Goal: Transaction & Acquisition: Purchase product/service

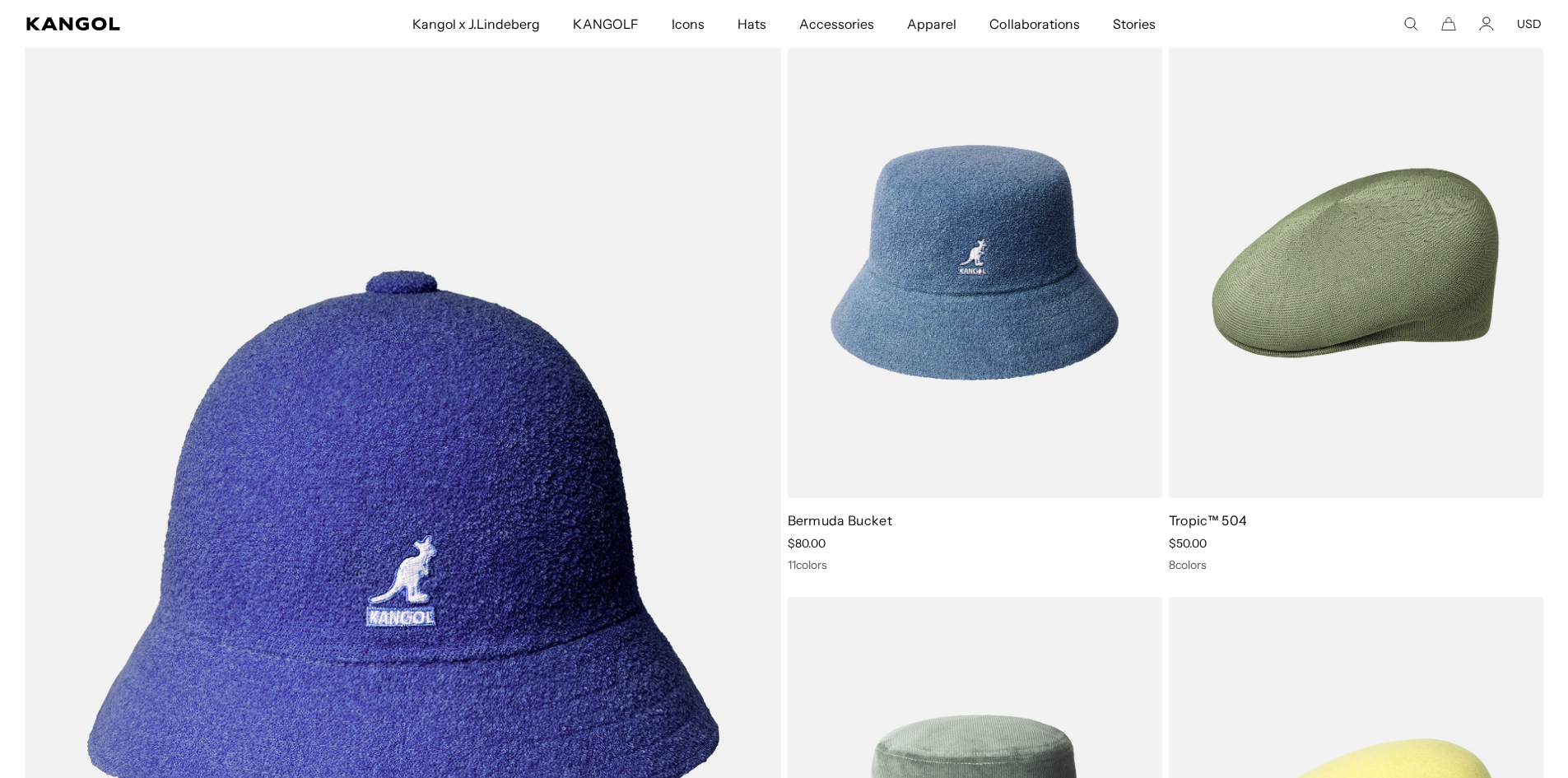
click at [0, 0] on img at bounding box center [0, 0] width 0 height 0
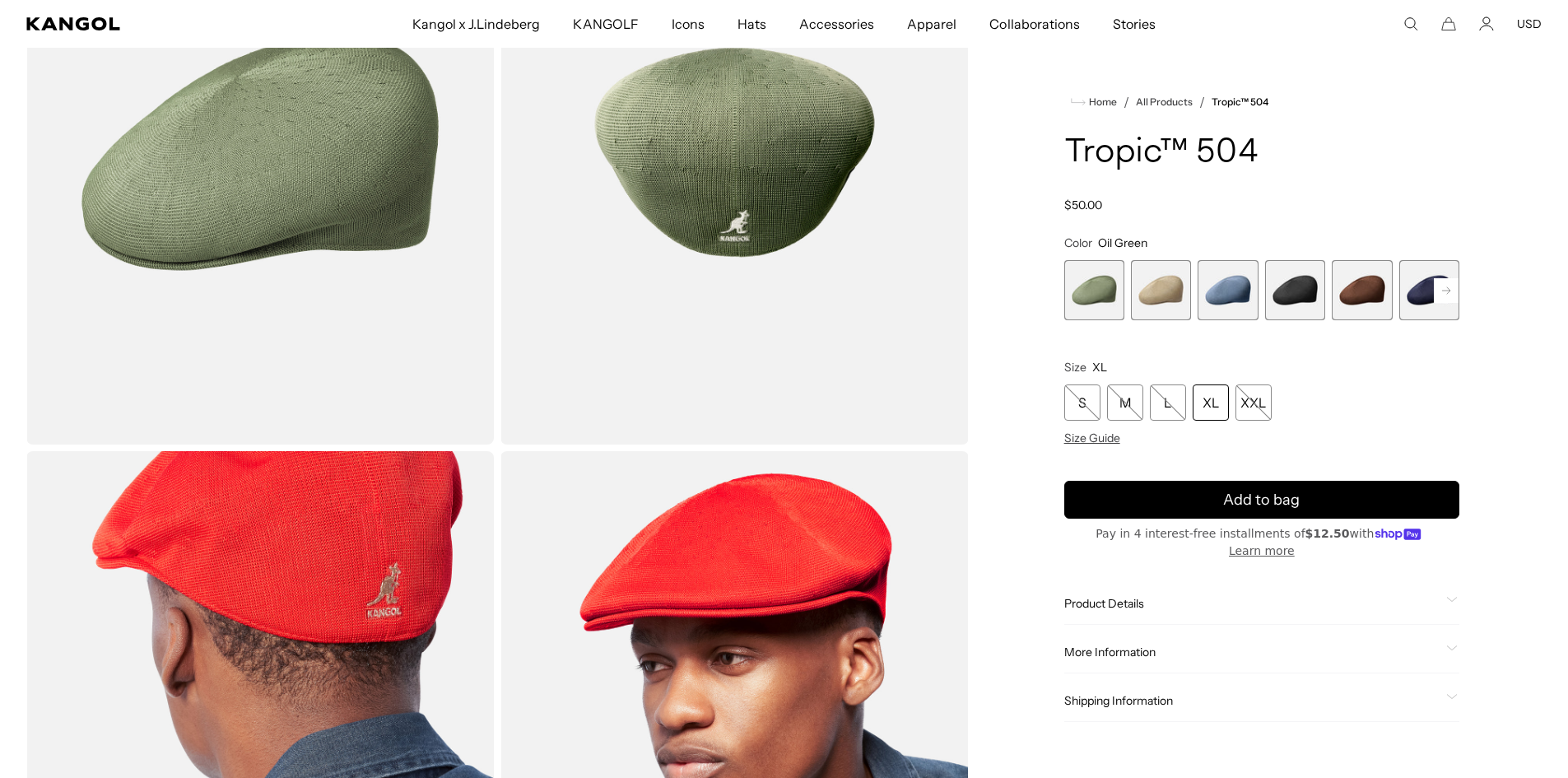
scroll to position [0, 339]
click at [1422, 293] on span "6 of 9" at bounding box center [1429, 290] width 60 height 60
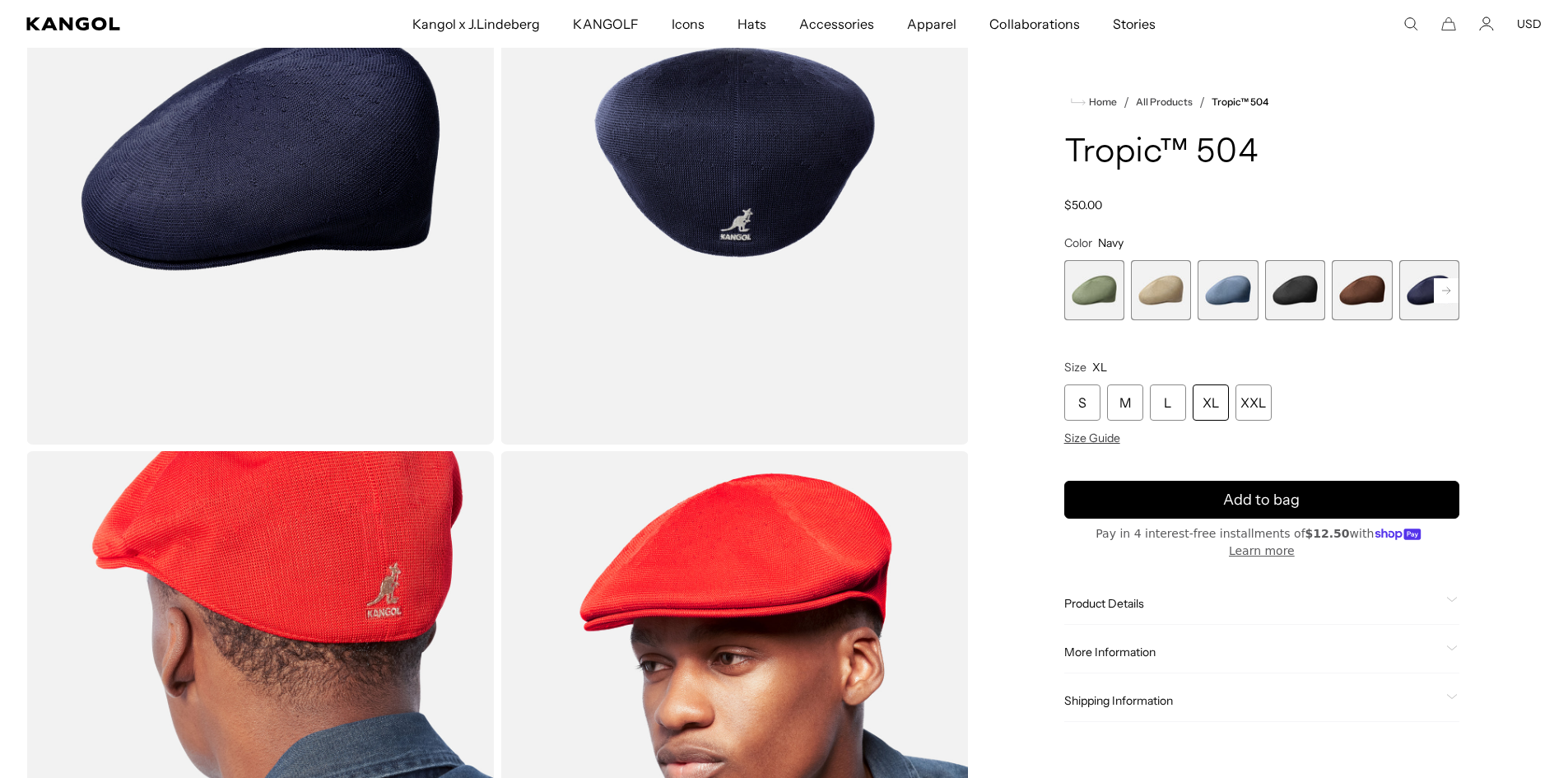
click at [1442, 289] on rect at bounding box center [1446, 291] width 25 height 25
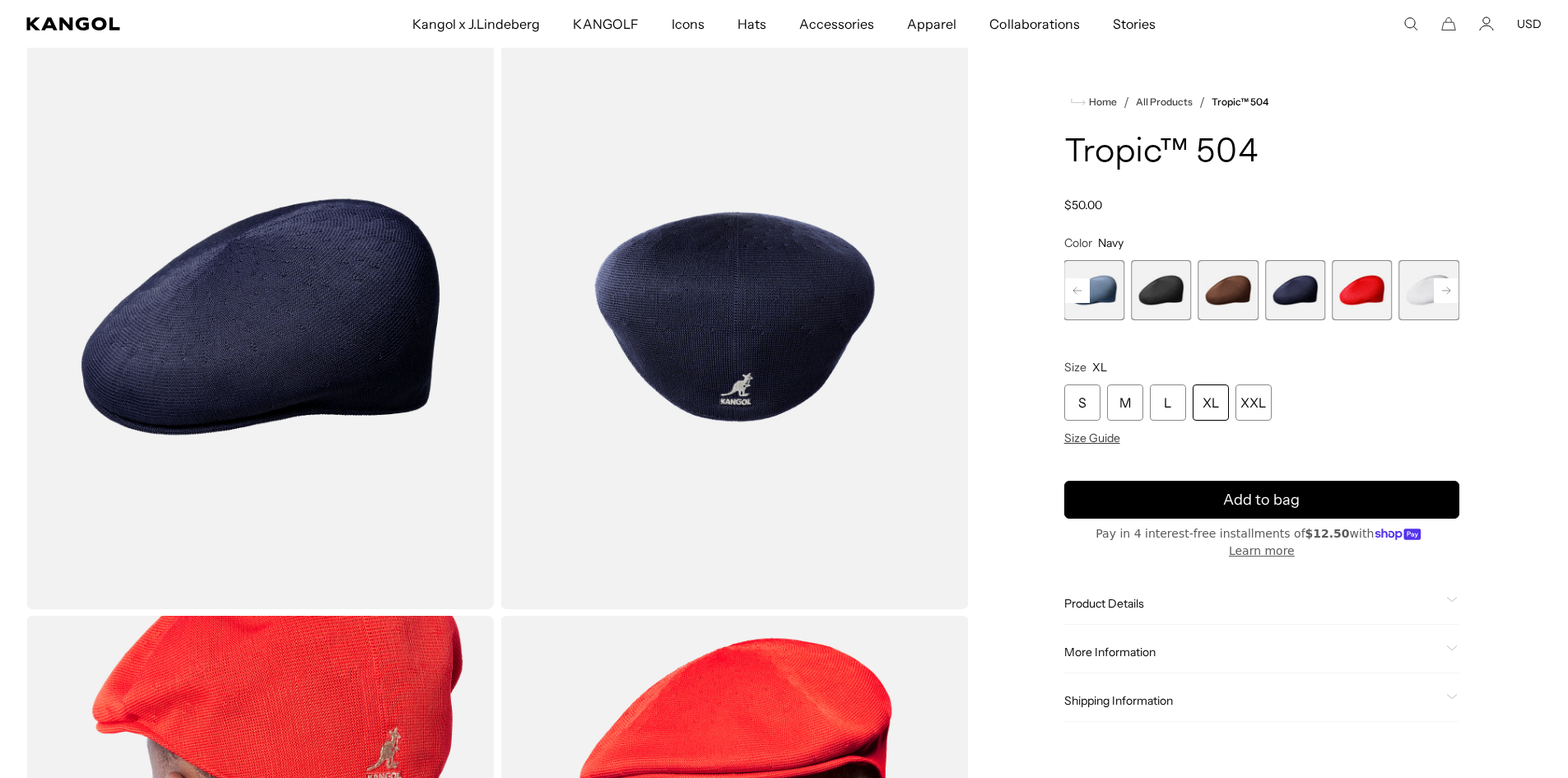
scroll to position [0, 339]
click at [1208, 405] on div "XL" at bounding box center [1211, 402] width 36 height 36
click at [1213, 405] on div "XL" at bounding box center [1211, 402] width 36 height 36
click at [1201, 407] on div "XL" at bounding box center [1211, 402] width 36 height 36
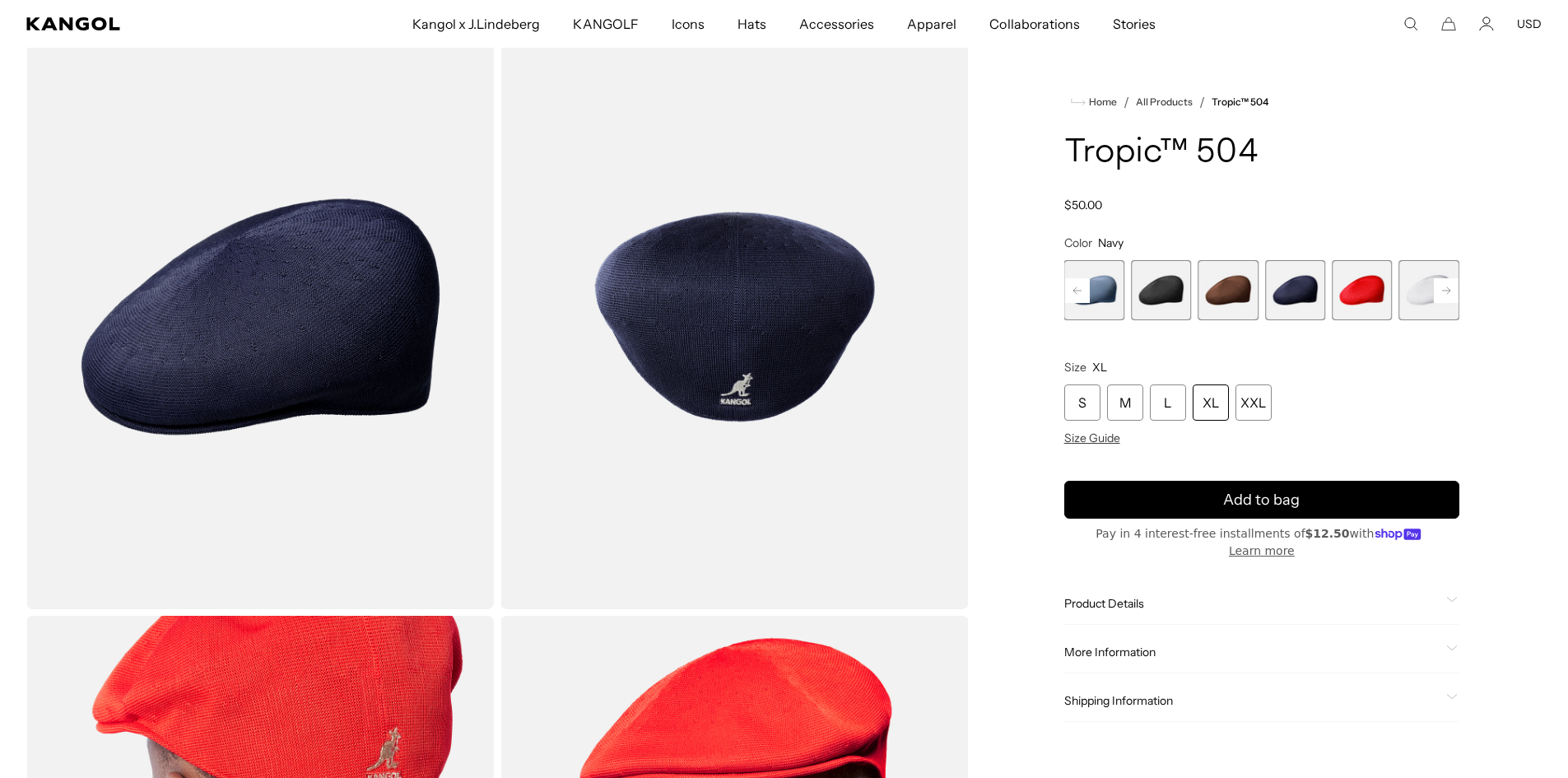
click at [1201, 407] on div "XL" at bounding box center [1211, 402] width 36 height 36
click at [1203, 407] on div "XL" at bounding box center [1211, 402] width 36 height 36
click at [1174, 401] on div "L" at bounding box center [1168, 402] width 36 height 36
click at [1200, 395] on div "XL" at bounding box center [1211, 402] width 36 height 36
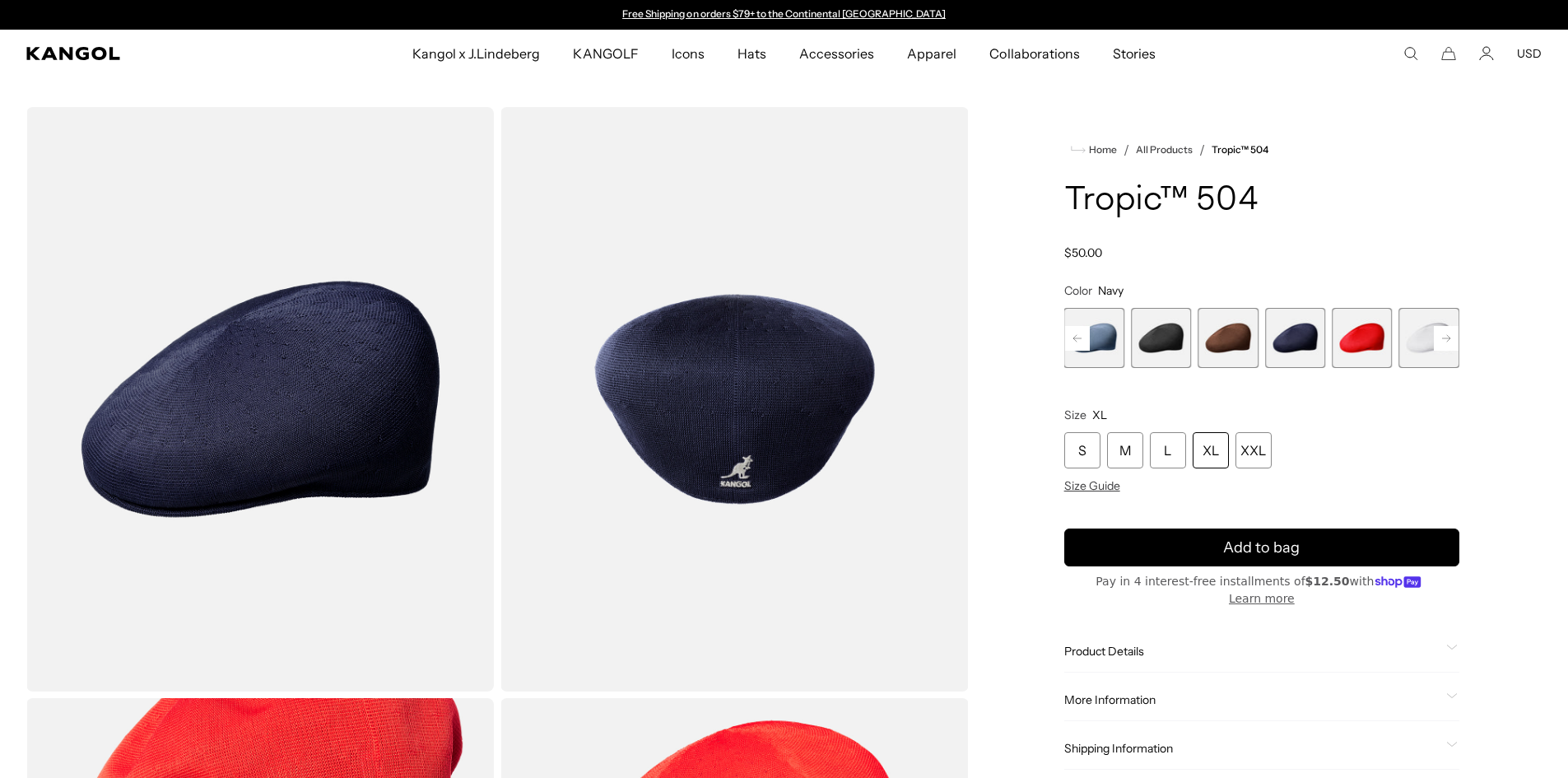
click at [1160, 535] on button "Add to bag" at bounding box center [1262, 547] width 395 height 38
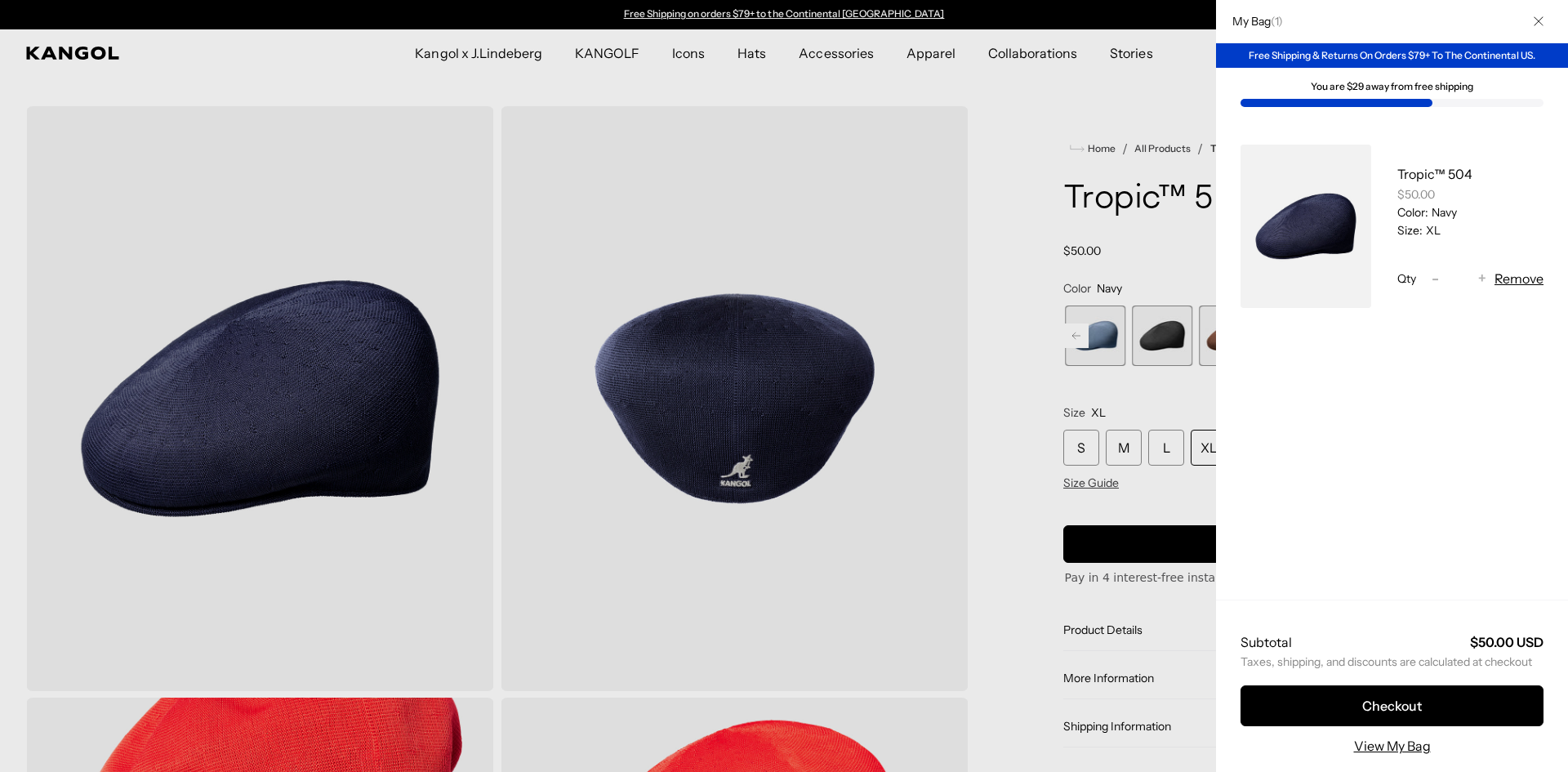
click at [833, 604] on div at bounding box center [784, 386] width 1568 height 772
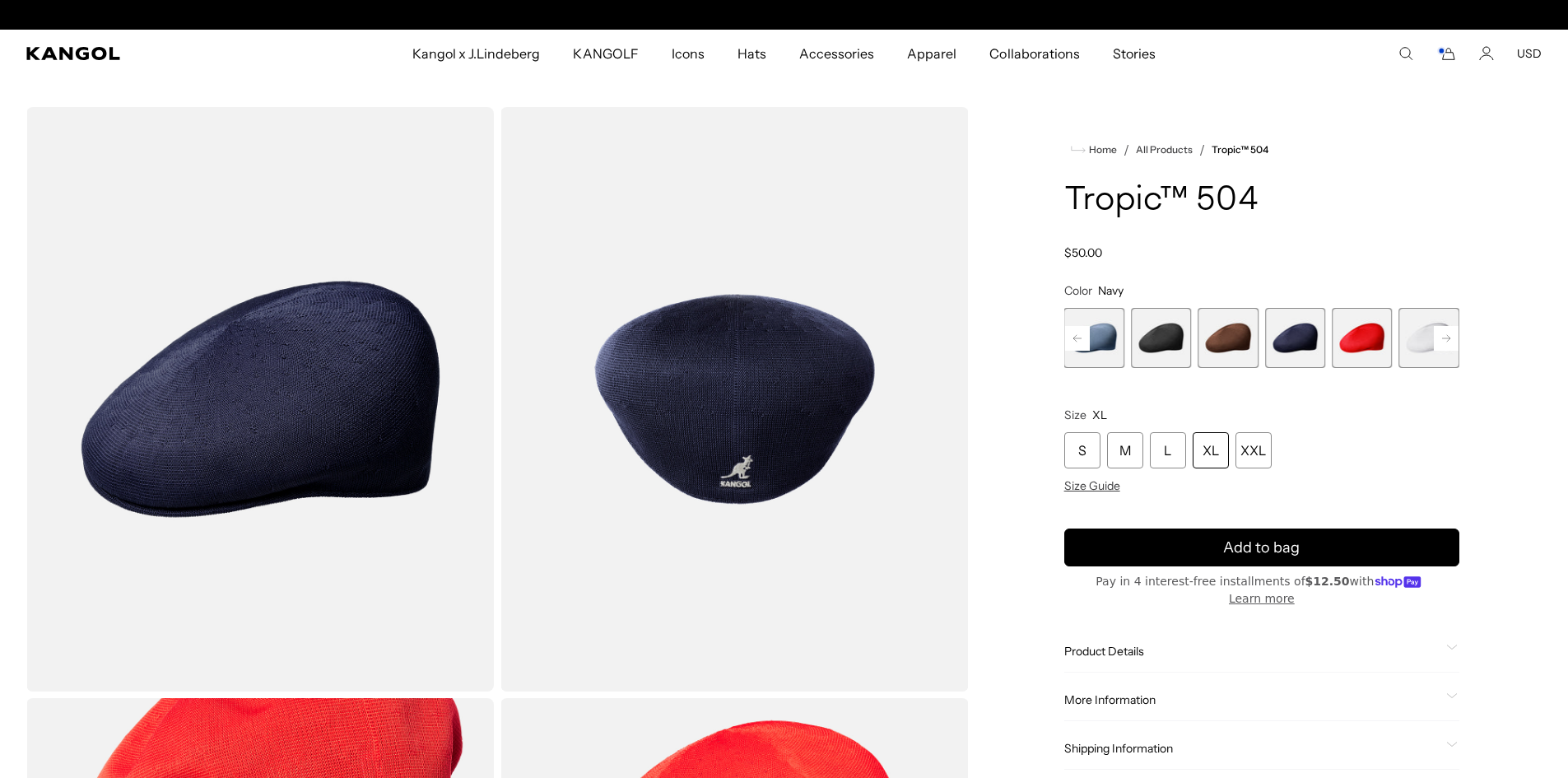
scroll to position [0, 339]
click at [1435, 336] on rect at bounding box center [1446, 338] width 25 height 25
click at [1419, 337] on span "9 of 9" at bounding box center [1429, 337] width 60 height 60
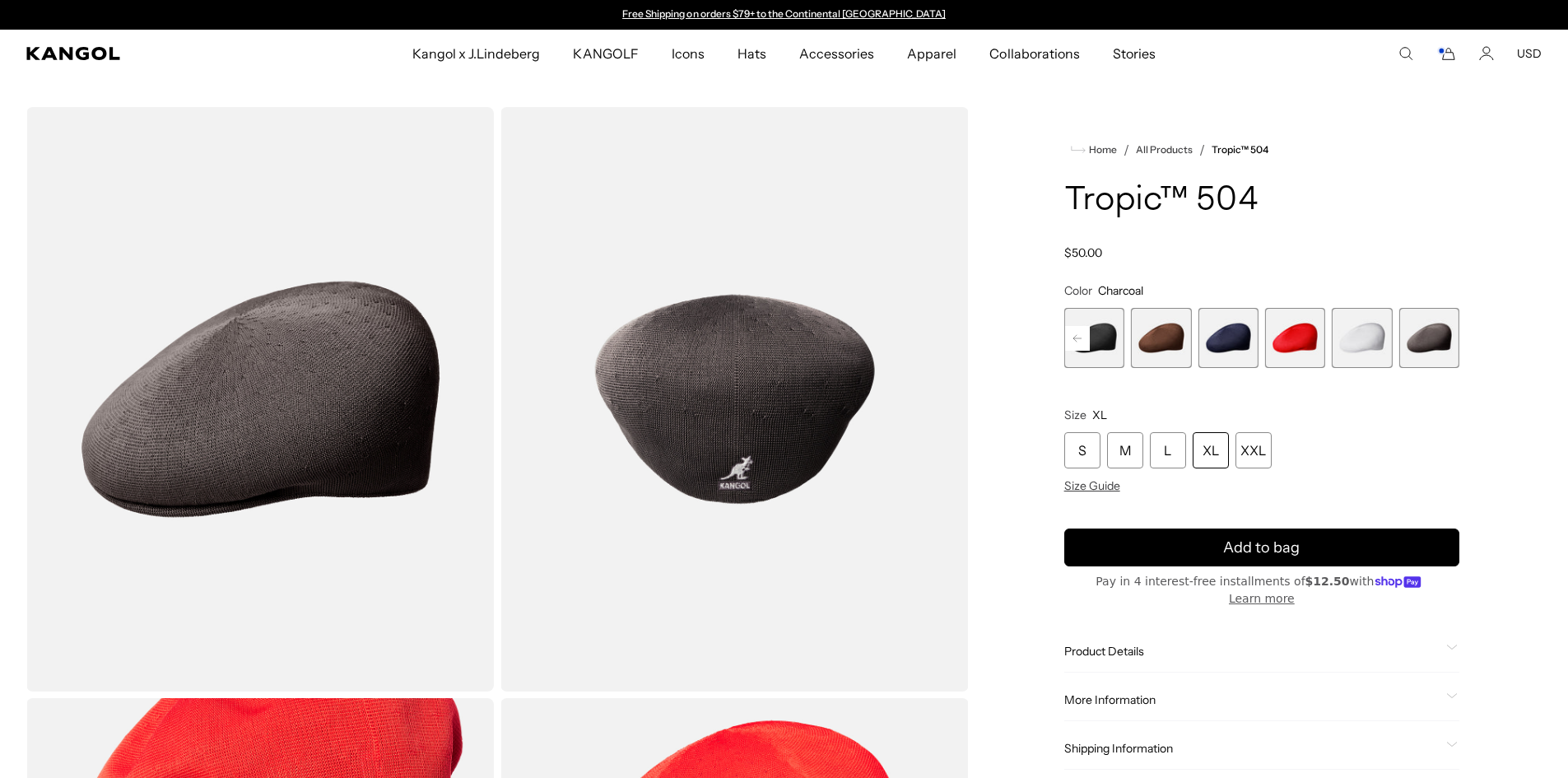
click at [1103, 336] on span "4 of 9" at bounding box center [1094, 337] width 60 height 60
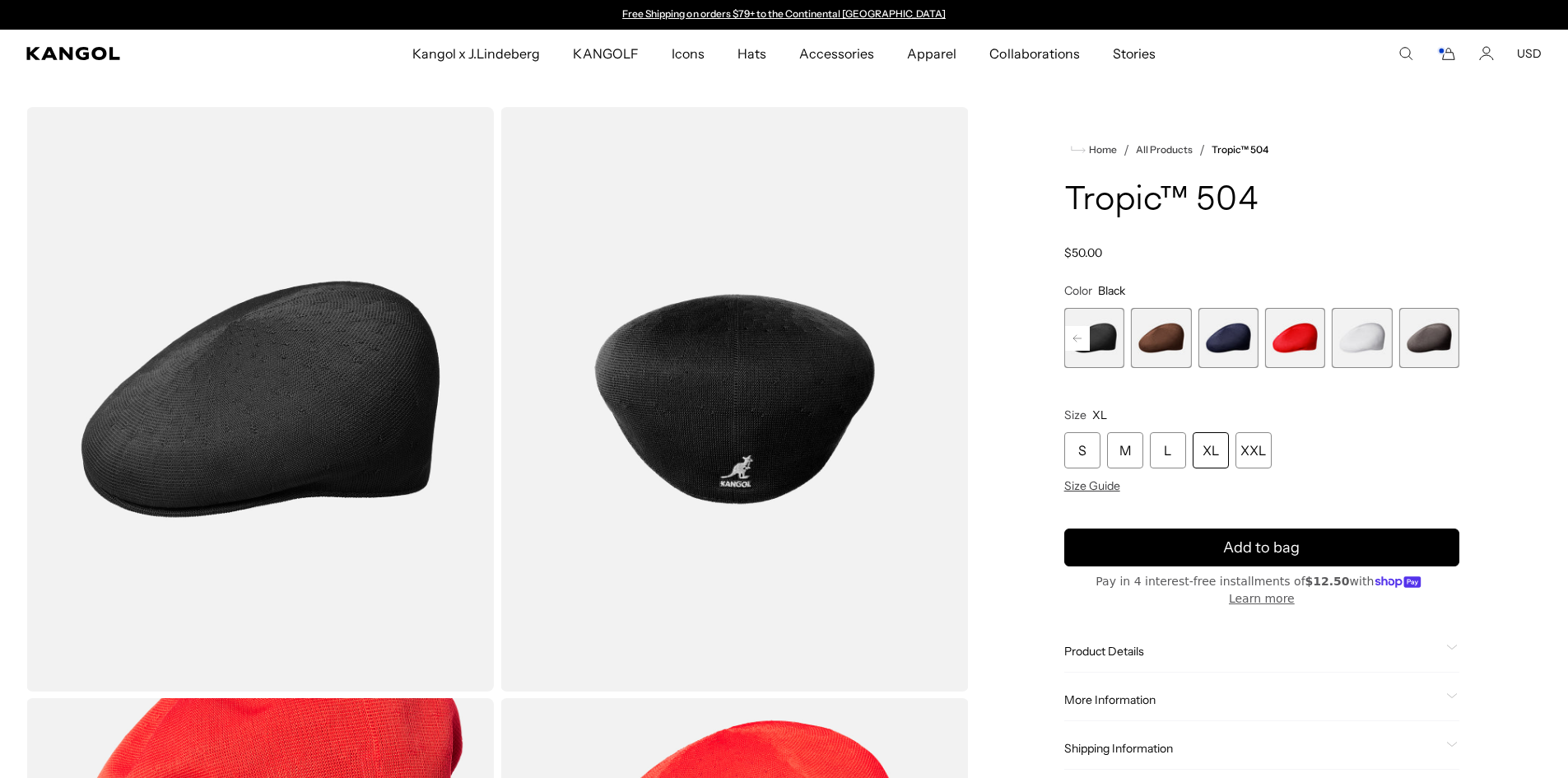
click at [1157, 336] on span "5 of 9" at bounding box center [1161, 337] width 60 height 60
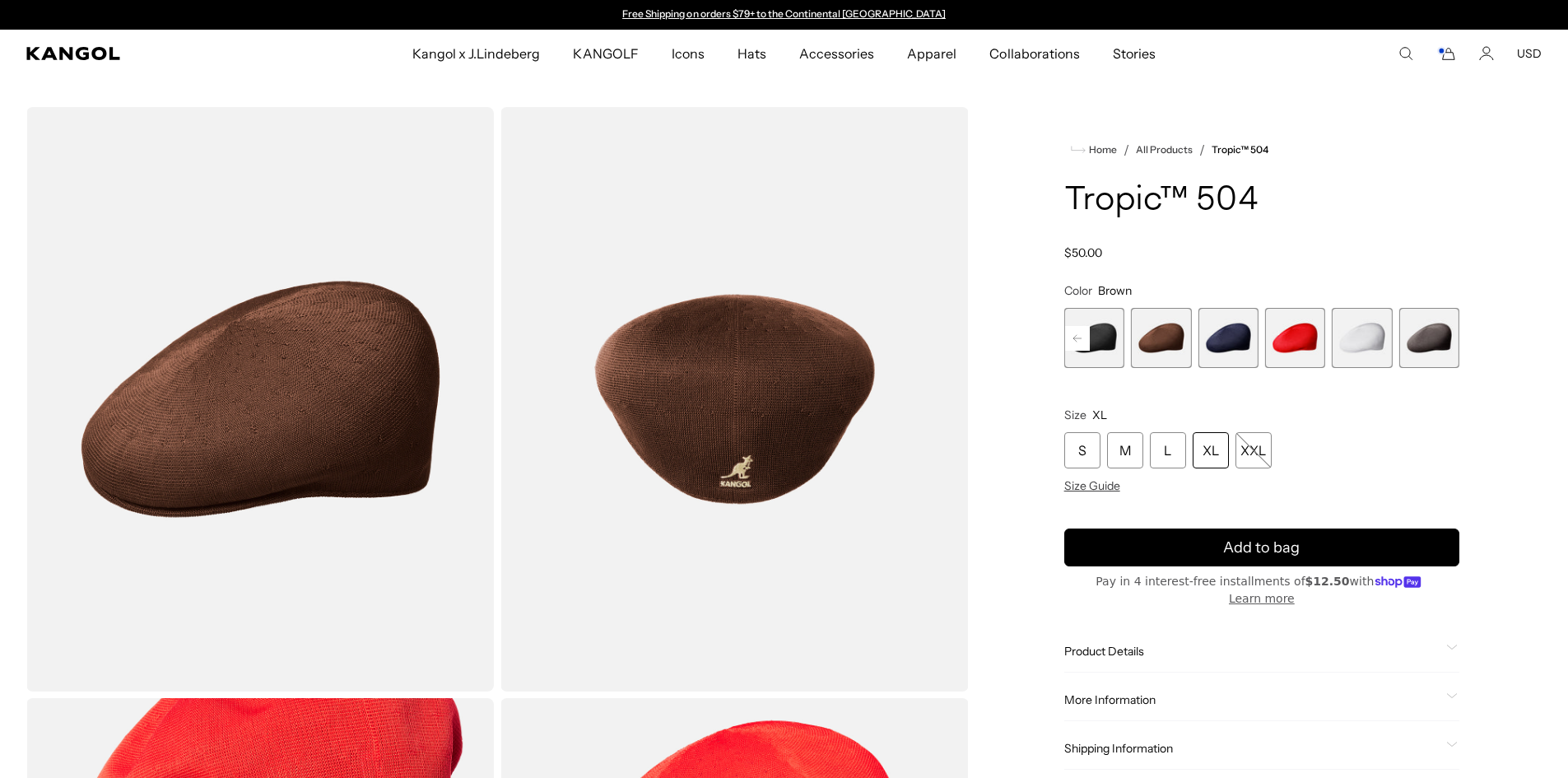
click at [1224, 340] on span "6 of 9" at bounding box center [1228, 337] width 60 height 60
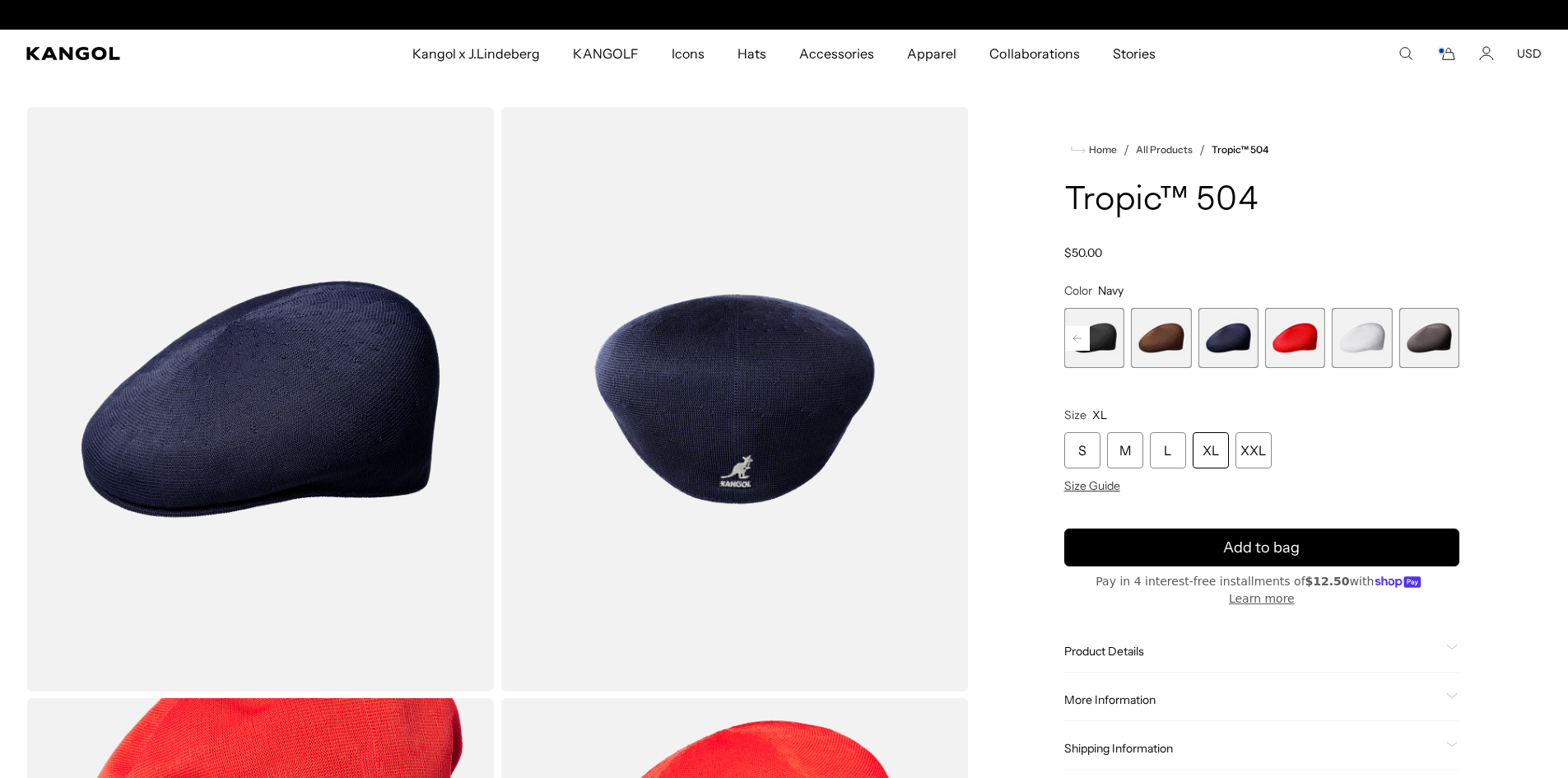
scroll to position [0, 339]
click at [1075, 340] on rect at bounding box center [1077, 338] width 25 height 25
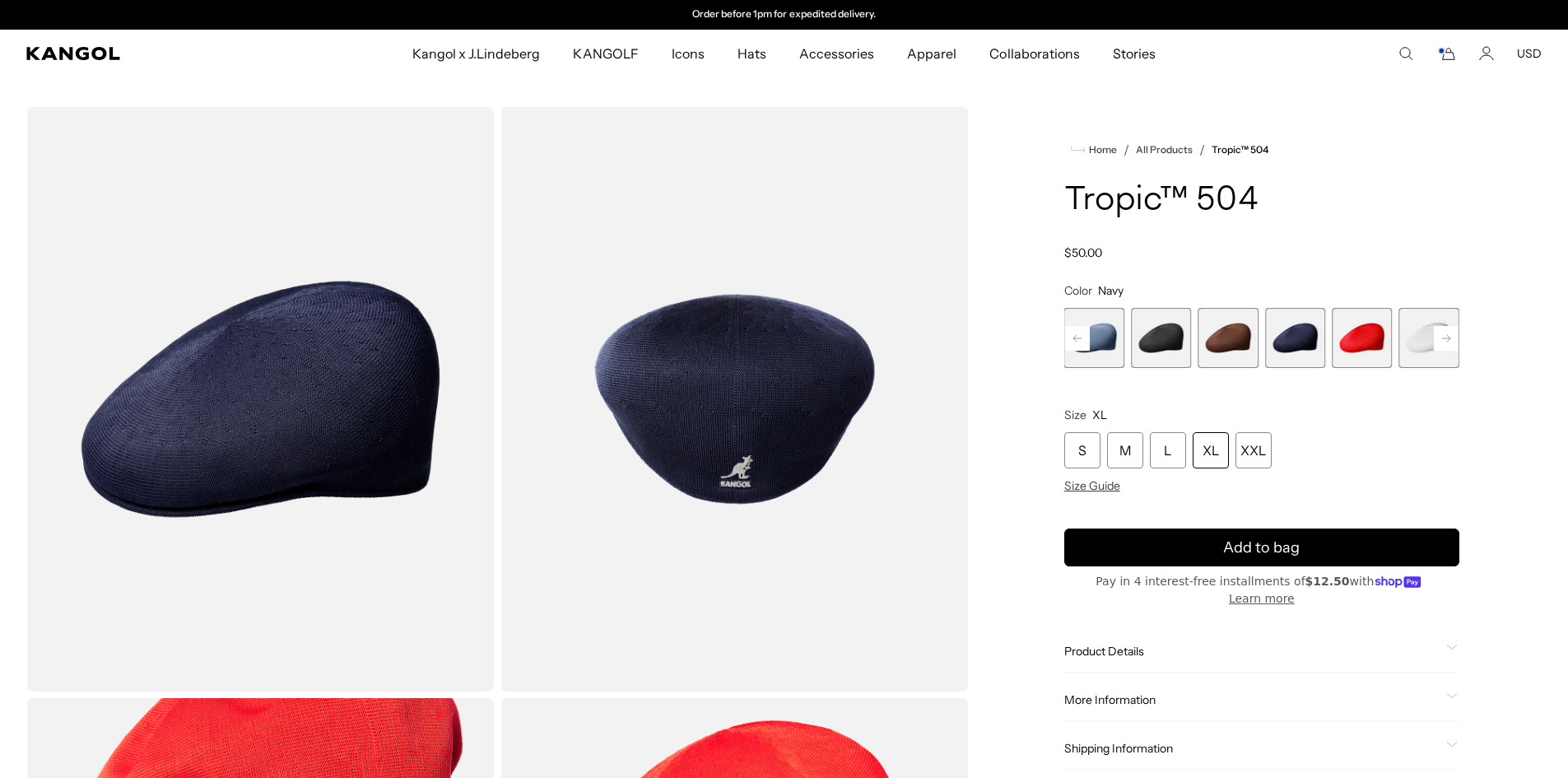
click at [1108, 333] on span "3 of 9" at bounding box center [1094, 337] width 60 height 60
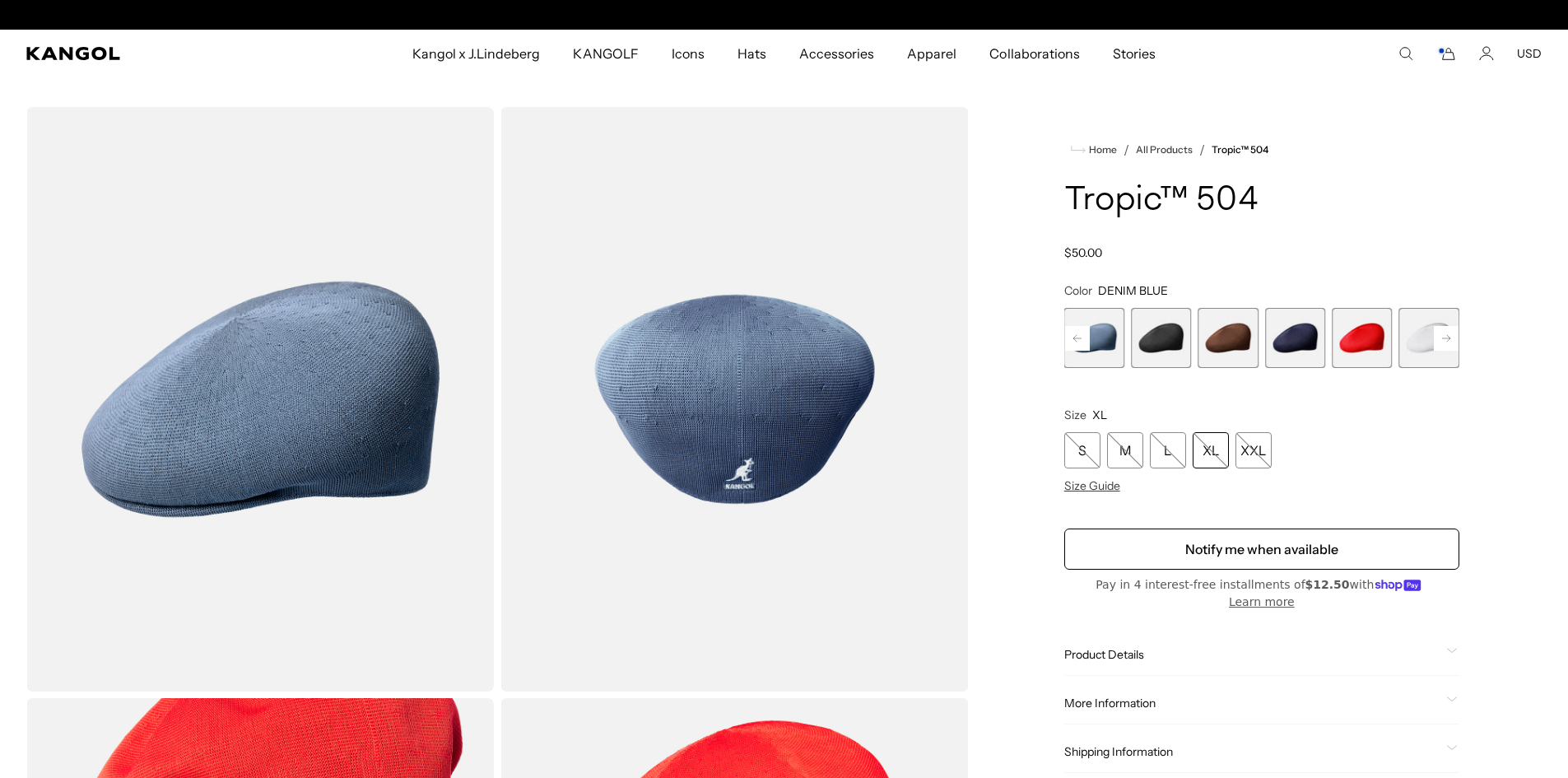
scroll to position [0, 339]
click at [1165, 346] on span "4 of 9" at bounding box center [1161, 337] width 60 height 60
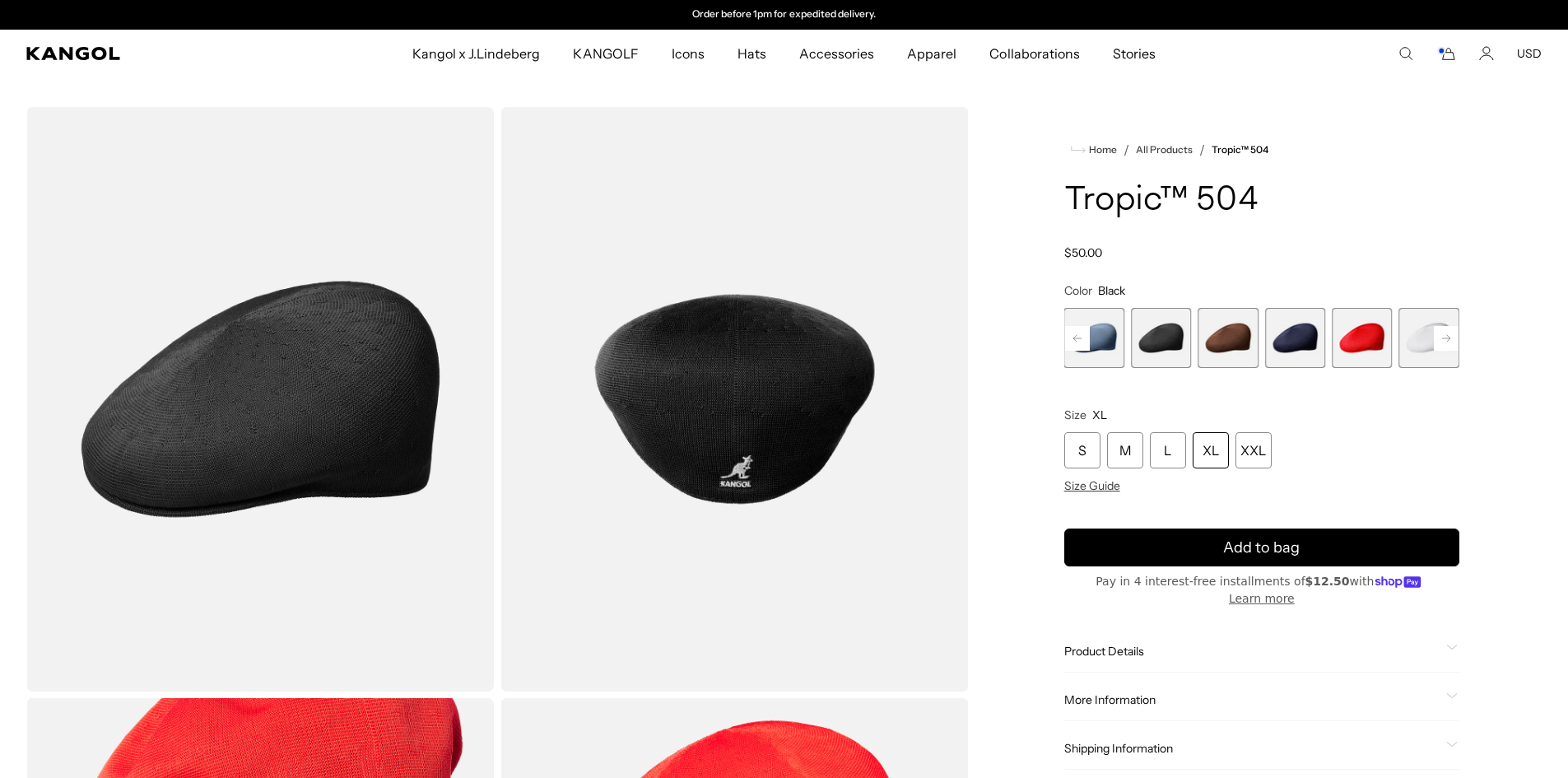
click at [1218, 343] on span "5 of 9" at bounding box center [1228, 337] width 60 height 60
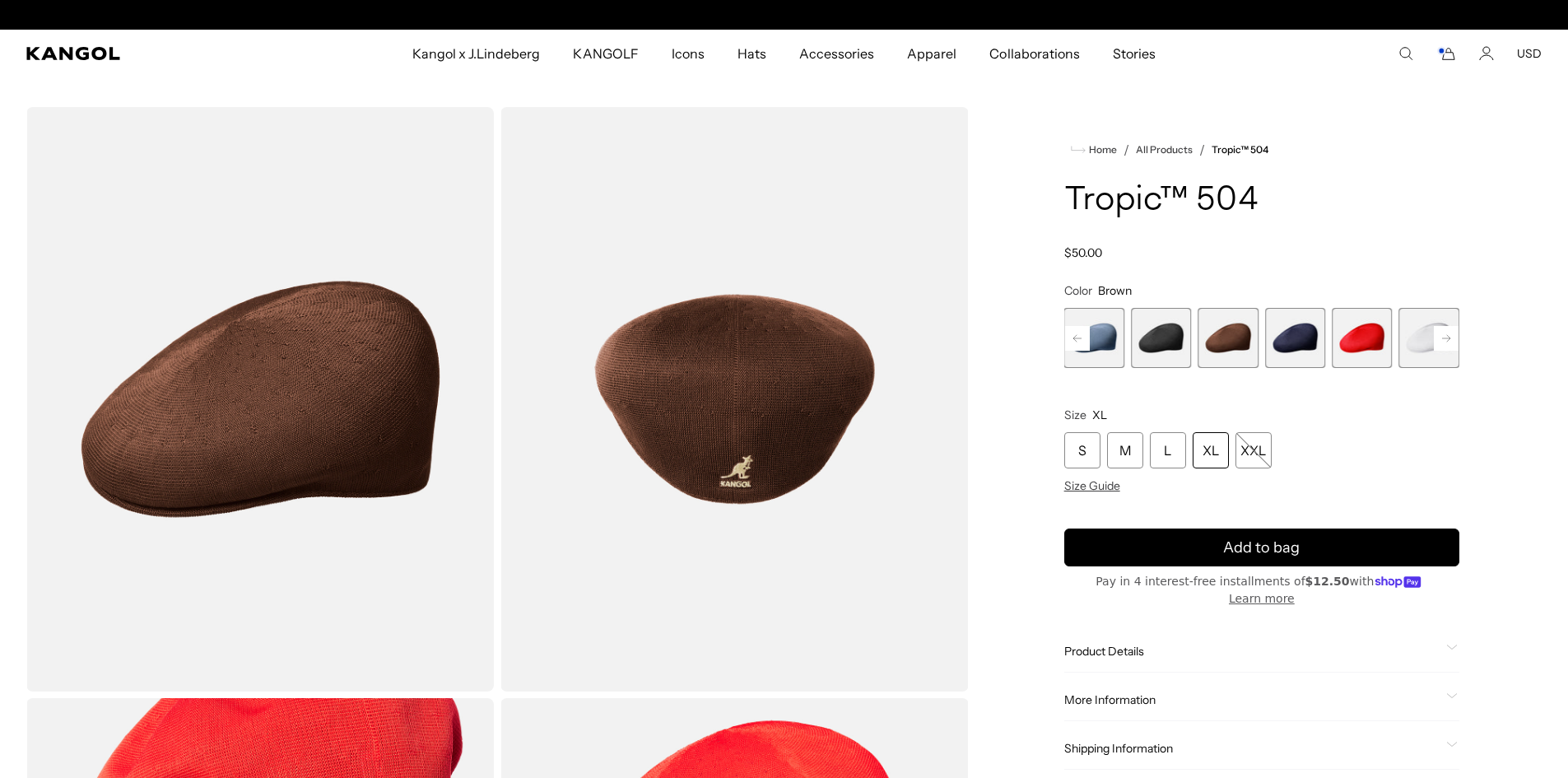
scroll to position [0, 339]
click at [1284, 336] on span "6 of 9" at bounding box center [1294, 337] width 60 height 60
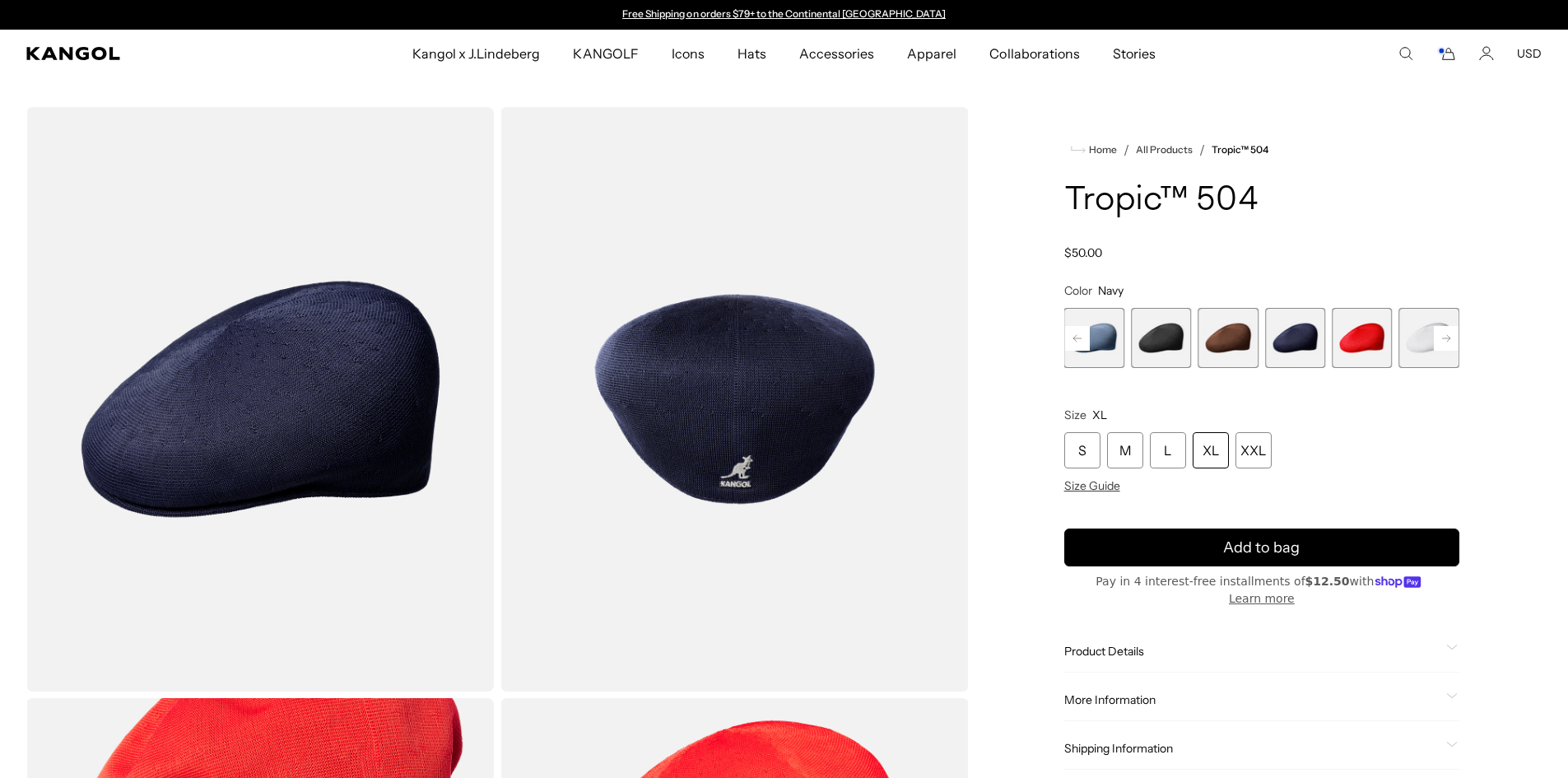
click at [1450, 336] on rect at bounding box center [1446, 338] width 25 height 25
click at [1435, 336] on span "9 of 9" at bounding box center [1429, 337] width 60 height 60
click at [1435, 336] on span "9 of 9" at bounding box center [1428, 337] width 60 height 60
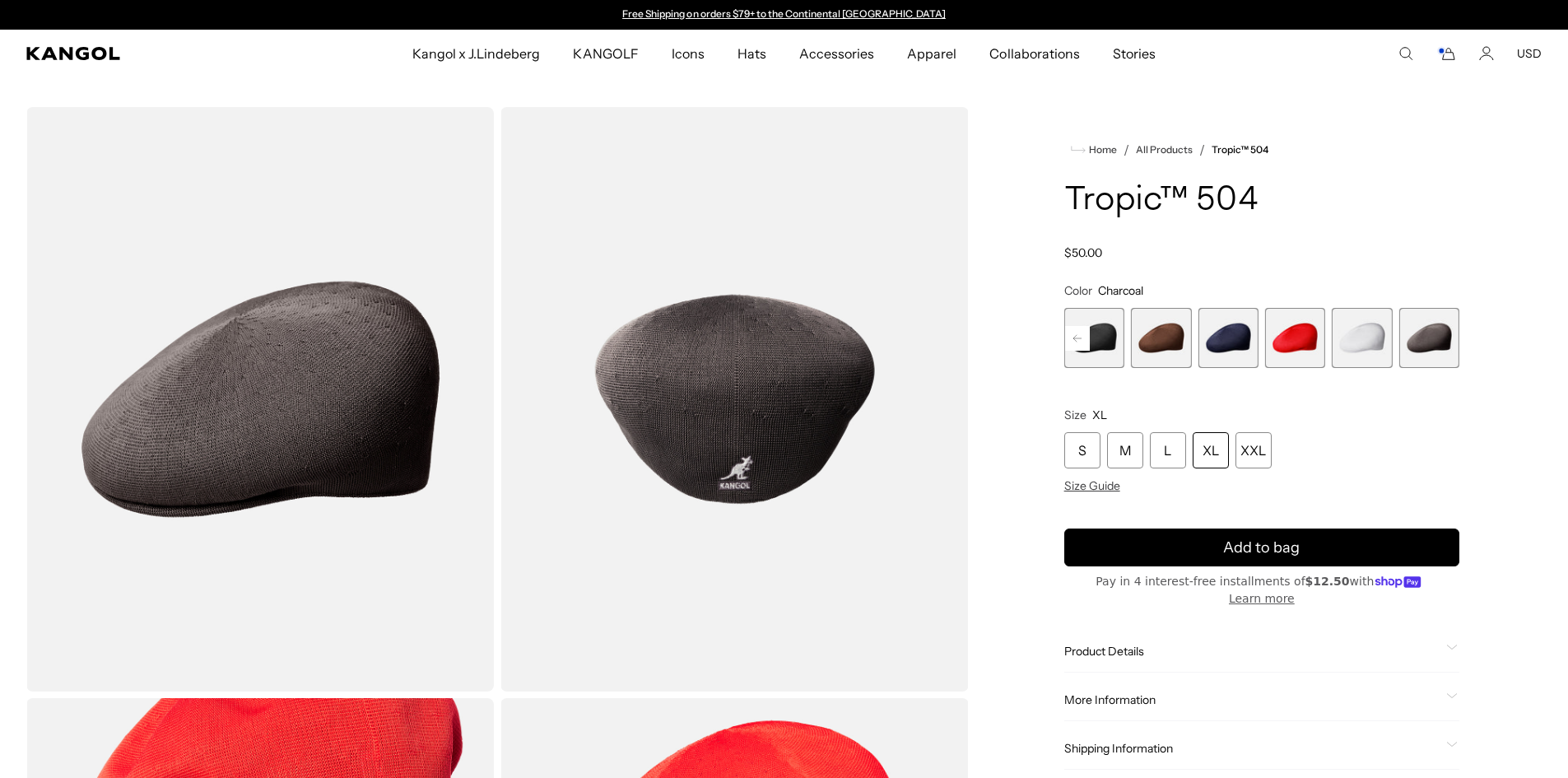
click at [1208, 456] on div "XL" at bounding box center [1211, 450] width 36 height 36
click at [1237, 542] on span "Add to bag" at bounding box center [1261, 547] width 77 height 22
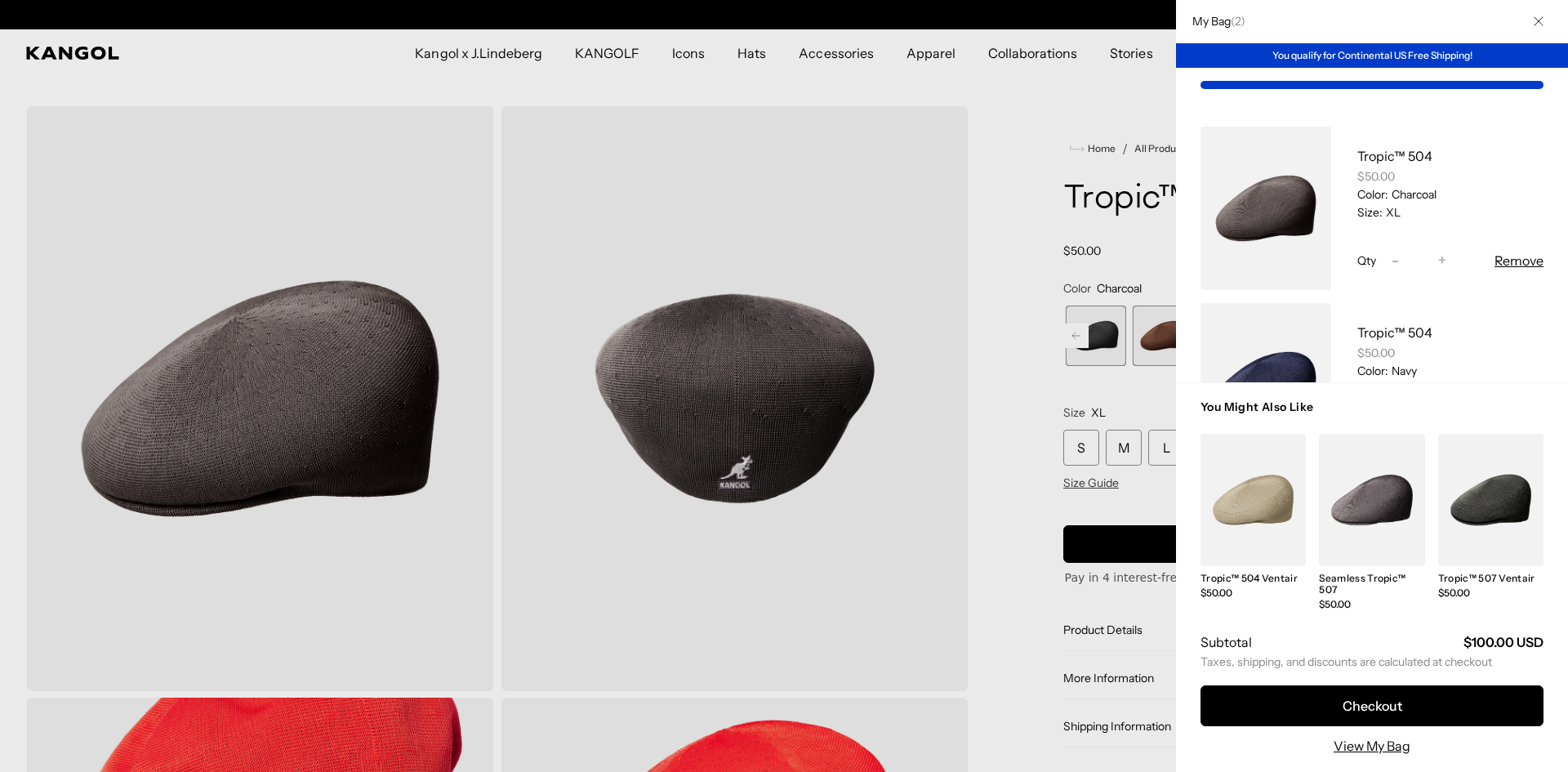
scroll to position [0, 0]
click at [1375, 704] on button "Checkout" at bounding box center [1372, 705] width 343 height 40
